Goal: Check status: Check status

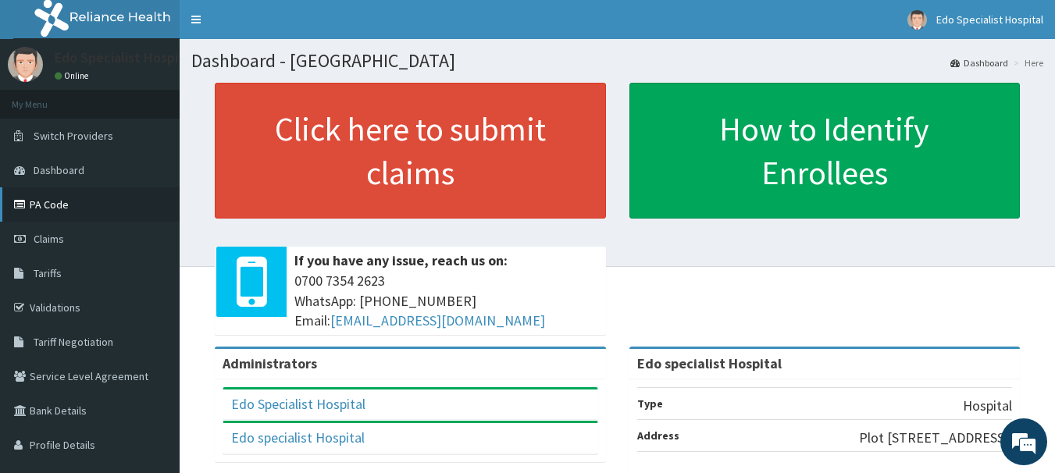
click at [61, 202] on link "PA Code" at bounding box center [90, 204] width 180 height 34
click at [66, 235] on link "Claims" at bounding box center [90, 239] width 180 height 34
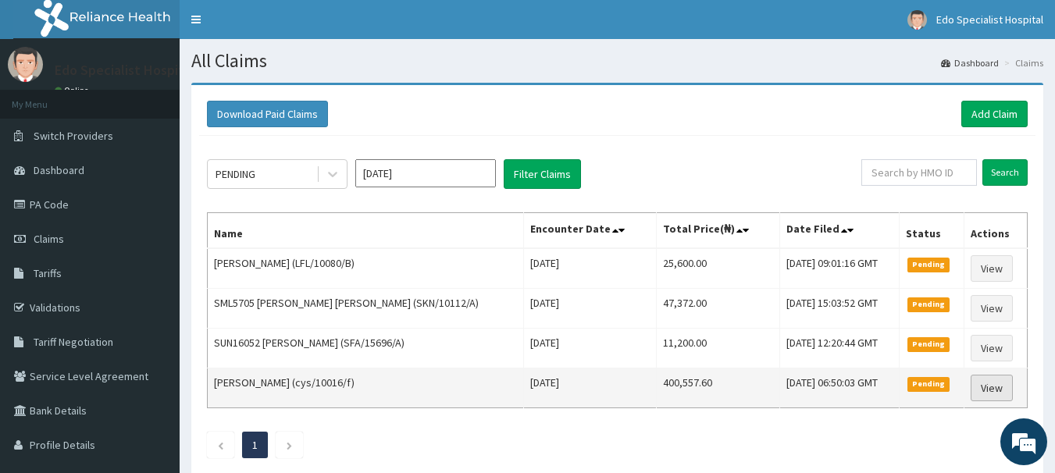
click at [1001, 388] on link "View" at bounding box center [992, 388] width 42 height 27
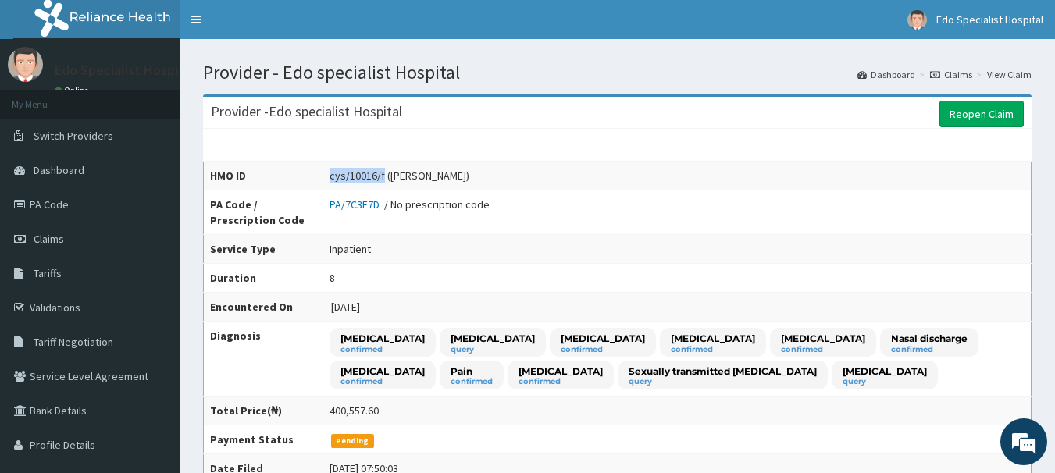
drag, startPoint x: 381, startPoint y: 170, endPoint x: 328, endPoint y: 177, distance: 53.5
click at [330, 177] on div "cys/10016/f (Jana Lowell Ufot)" at bounding box center [400, 176] width 140 height 16
copy div "cys/10016/f"
click at [539, 187] on td "cys/10016/f (Jana Lowell Ufot)" at bounding box center [677, 176] width 708 height 29
drag, startPoint x: 381, startPoint y: 176, endPoint x: 325, endPoint y: 173, distance: 56.3
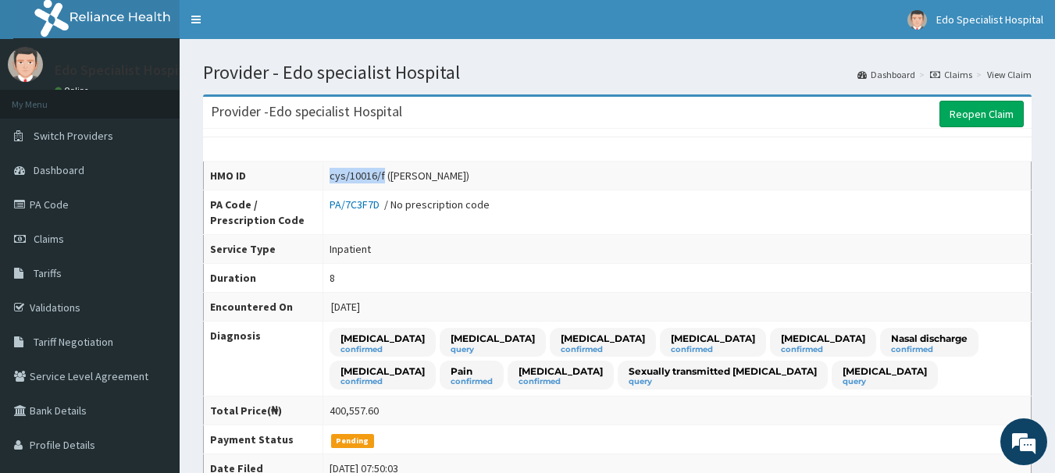
click at [325, 173] on td "cys/10016/f (Jana Lowell Ufot)" at bounding box center [677, 176] width 708 height 29
copy div "cys/10016/f"
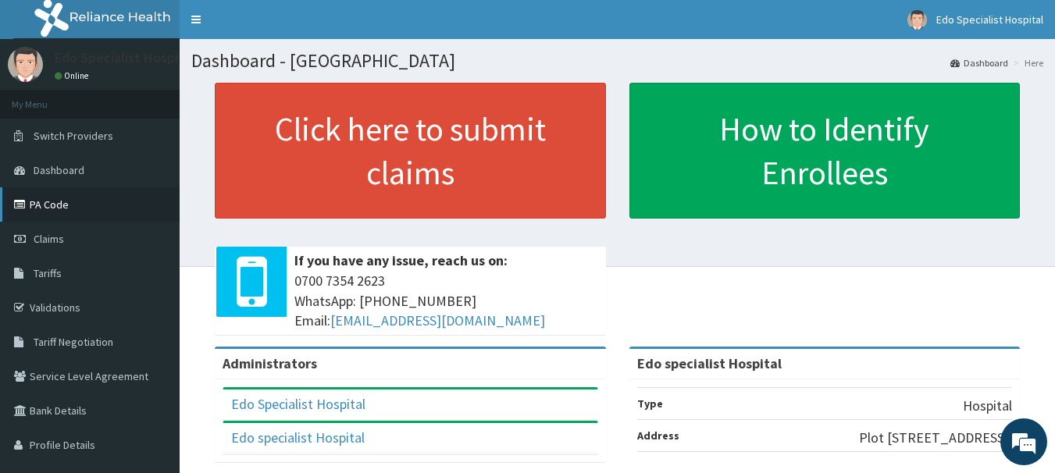
click at [59, 202] on link "PA Code" at bounding box center [90, 204] width 180 height 34
